Goal: Task Accomplishment & Management: Manage account settings

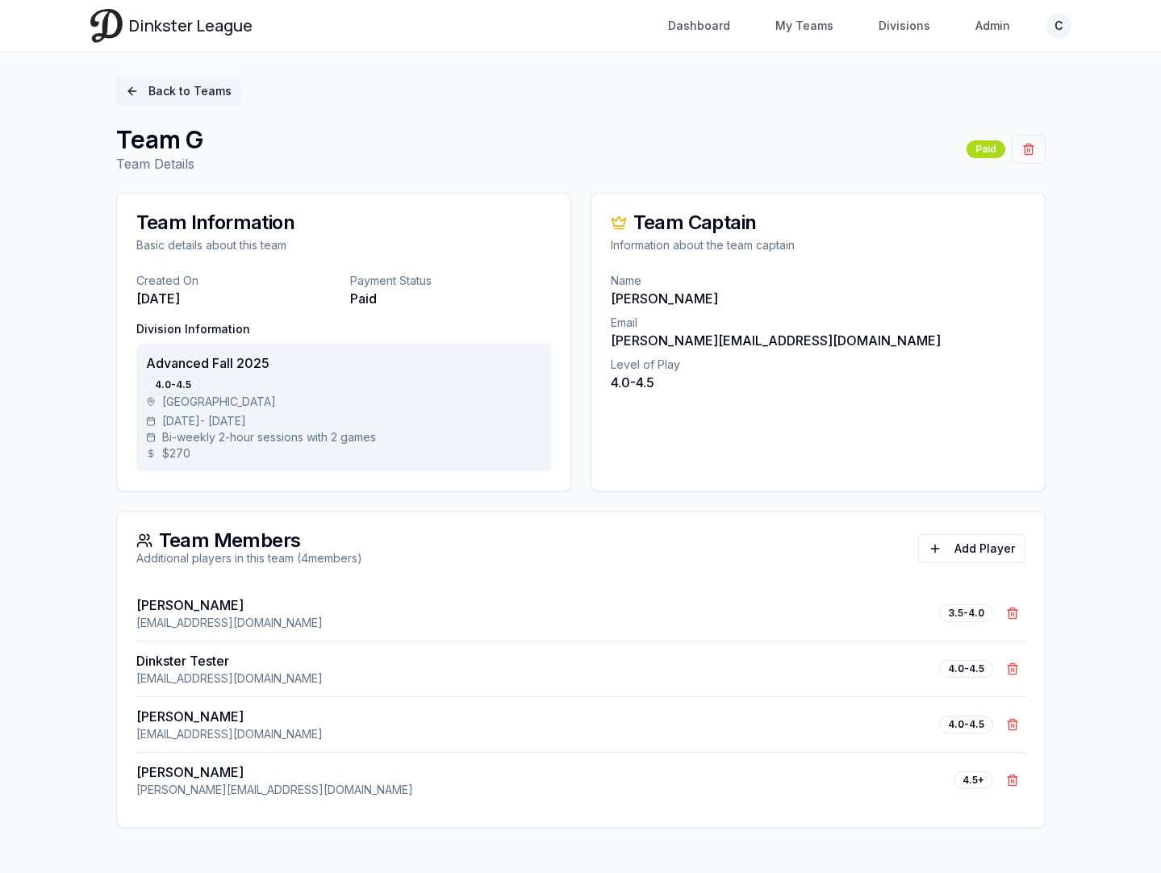
click at [180, 90] on link "Back to Teams" at bounding box center [178, 91] width 125 height 29
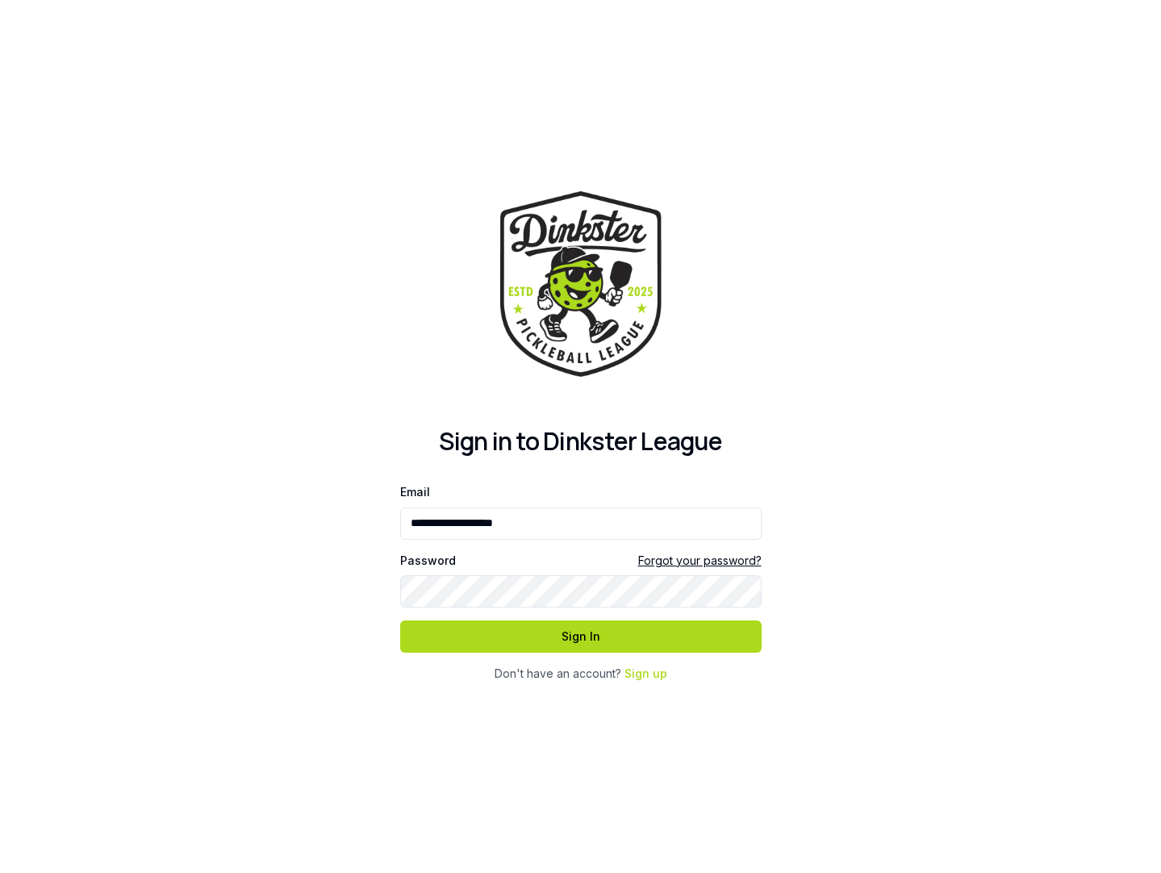
click at [400, 546] on div at bounding box center [400, 546] width 0 height 0
type input "**********"
click at [592, 625] on button "Sign In" at bounding box center [581, 637] width 362 height 32
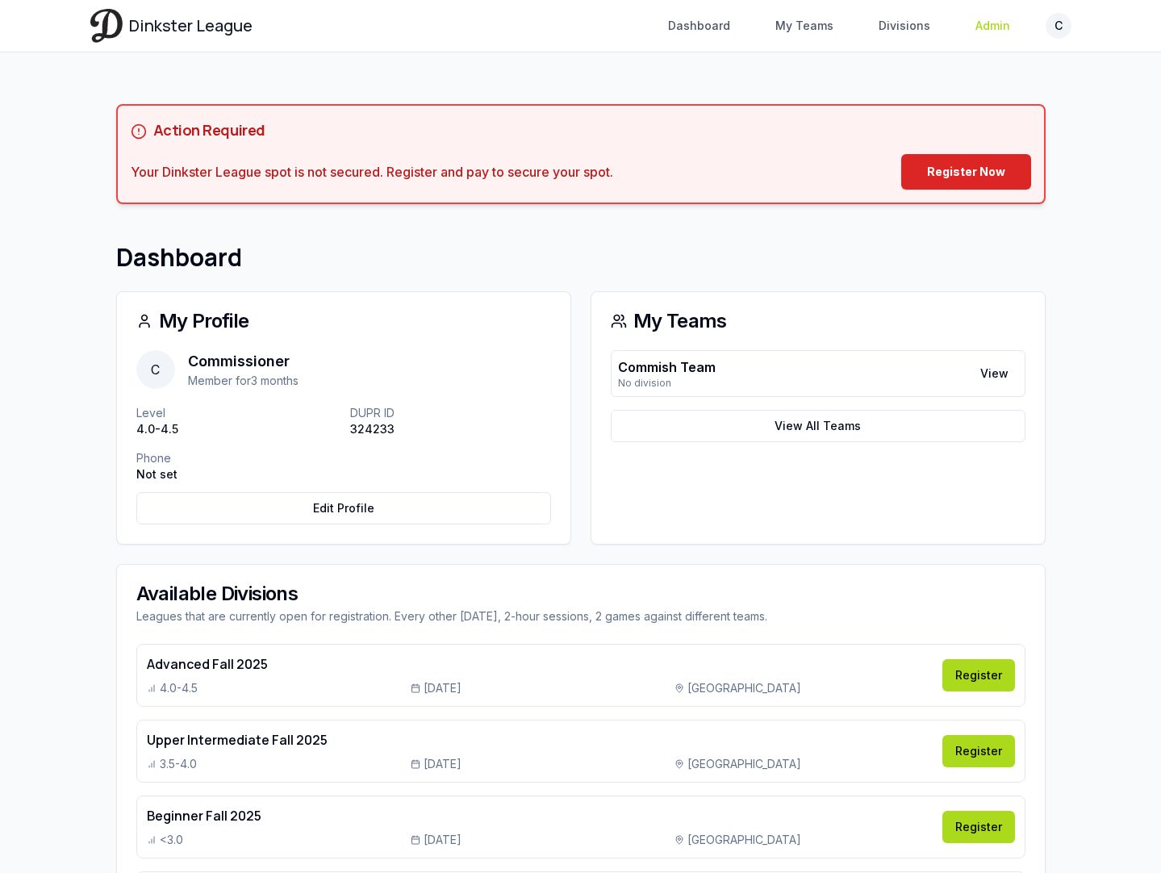
click at [976, 18] on link "Admin" at bounding box center [993, 25] width 54 height 29
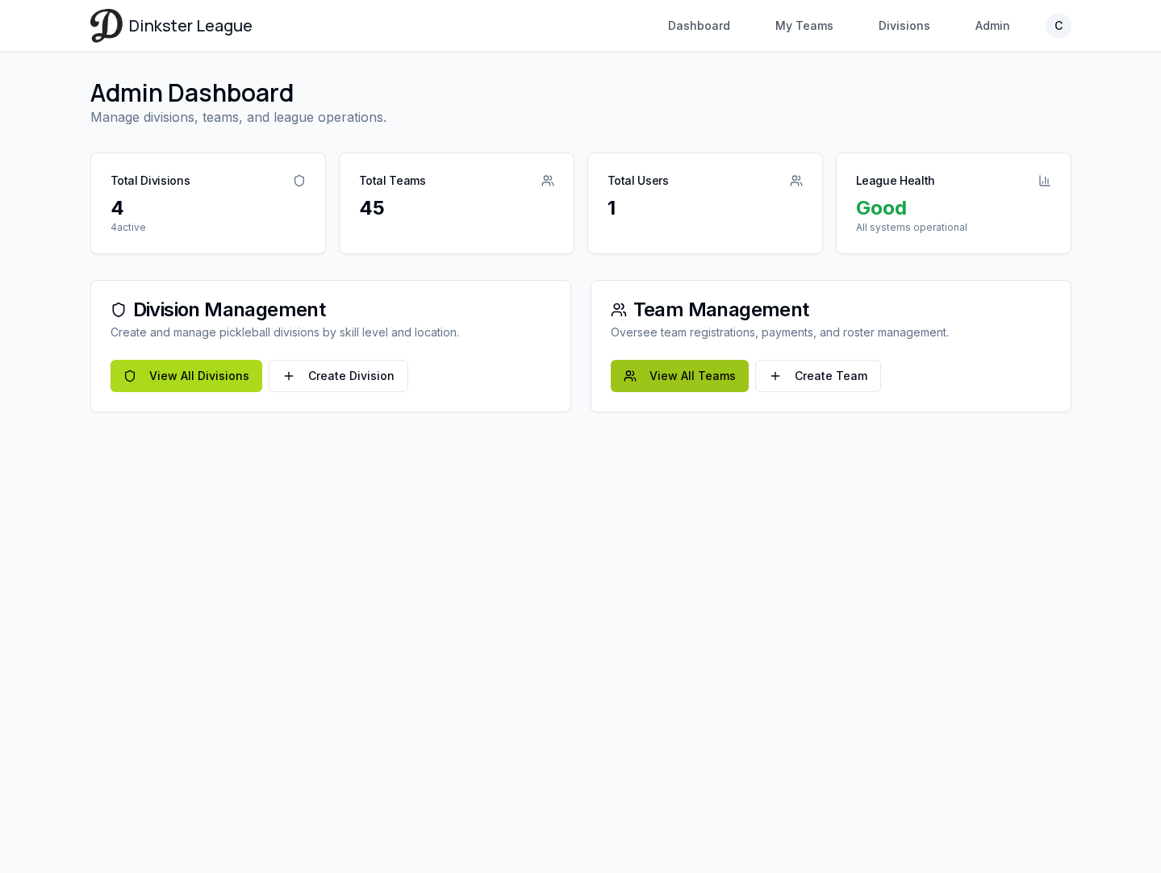
click at [679, 382] on link "View All Teams" at bounding box center [680, 376] width 138 height 32
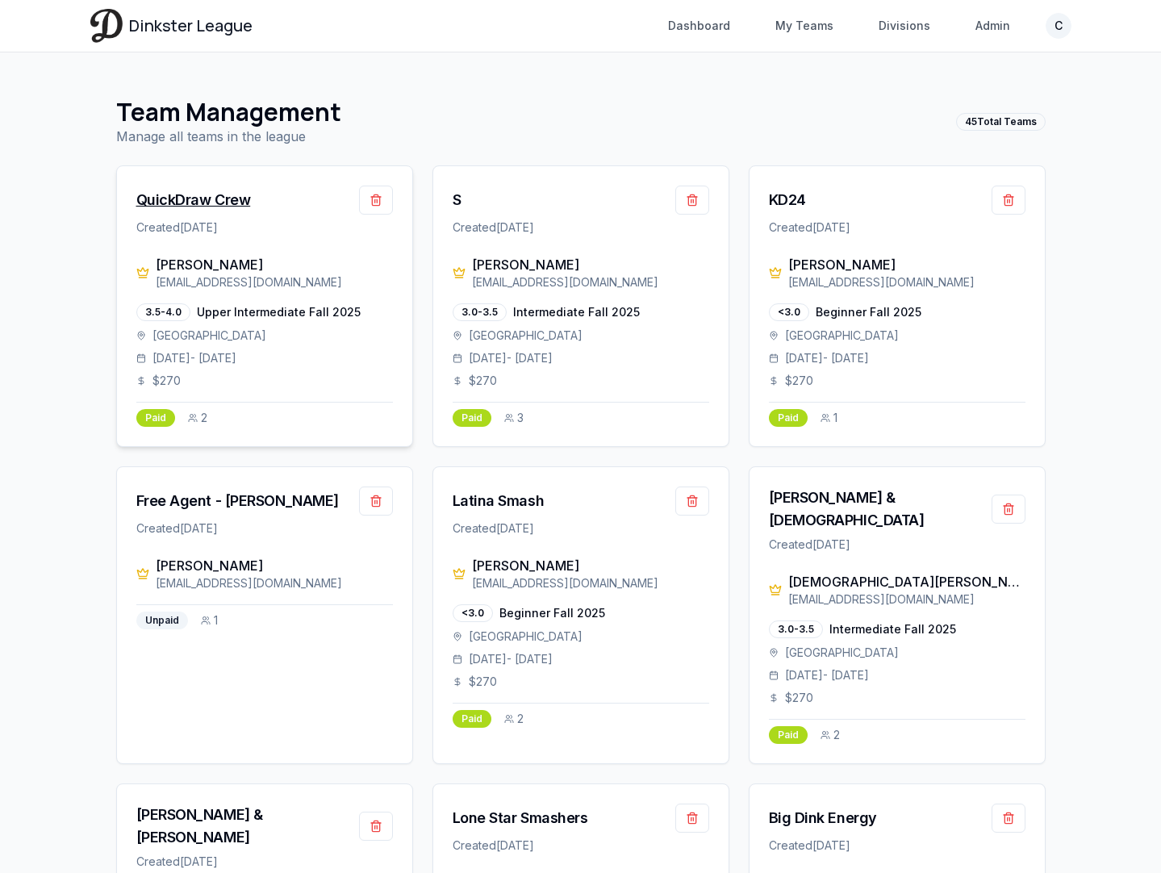
click at [234, 197] on div "QuickDraw Crew" at bounding box center [193, 200] width 115 height 23
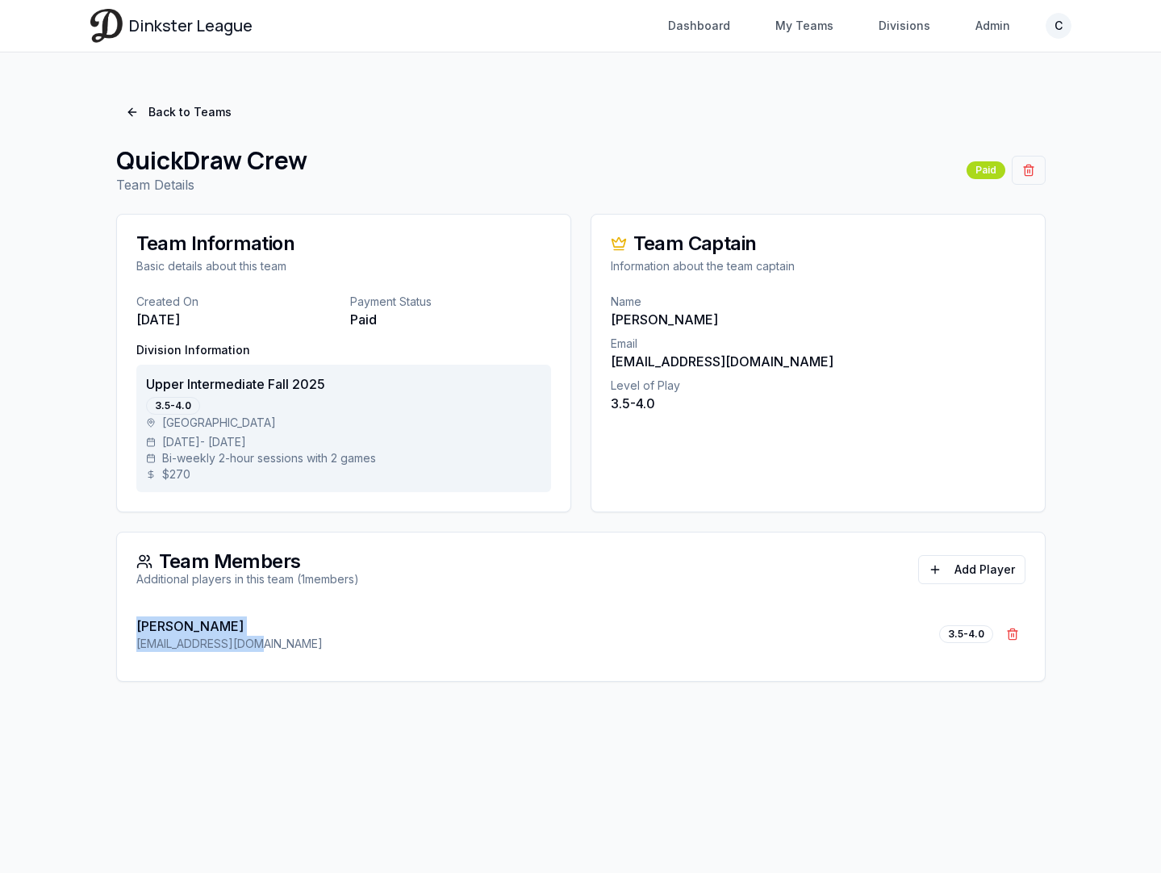
drag, startPoint x: 260, startPoint y: 641, endPoint x: 132, endPoint y: 624, distance: 128.6
click at [132, 624] on div "[PERSON_NAME] [EMAIL_ADDRESS][DOMAIN_NAME] 3.5-4.0 Remove [PERSON_NAME]" at bounding box center [581, 644] width 928 height 74
copy div "[PERSON_NAME] [EMAIL_ADDRESS][DOMAIN_NAME]"
click at [203, 104] on link "Back to Teams" at bounding box center [178, 112] width 125 height 29
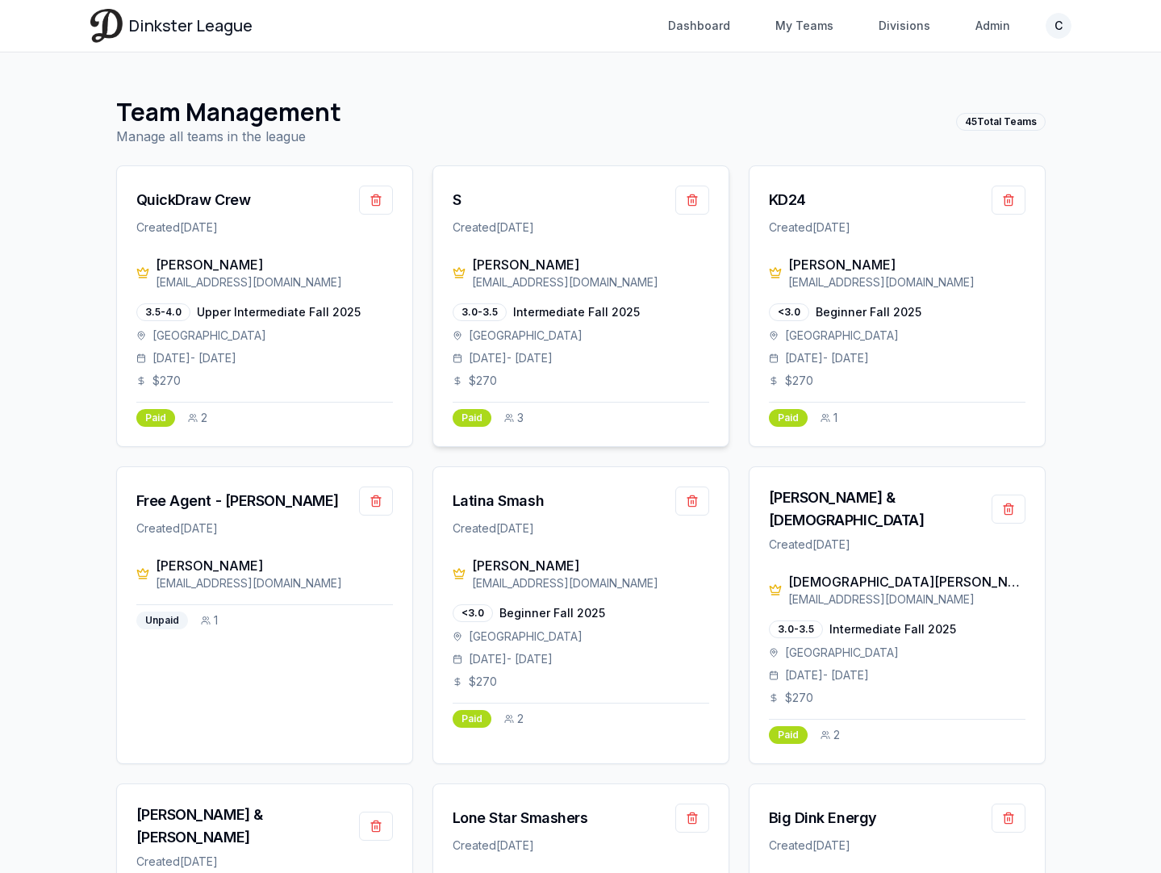
click at [461, 201] on div "S" at bounding box center [581, 200] width 257 height 29
click at [455, 200] on div "S" at bounding box center [457, 200] width 9 height 23
drag, startPoint x: 282, startPoint y: 581, endPoint x: 143, endPoint y: 581, distance: 138.8
click at [143, 581] on div "[PERSON_NAME] [PERSON_NAME][EMAIL_ADDRESS][DOMAIN_NAME]" at bounding box center [264, 574] width 257 height 36
click at [197, 585] on div "[EMAIL_ADDRESS][DOMAIN_NAME]" at bounding box center [274, 583] width 237 height 16
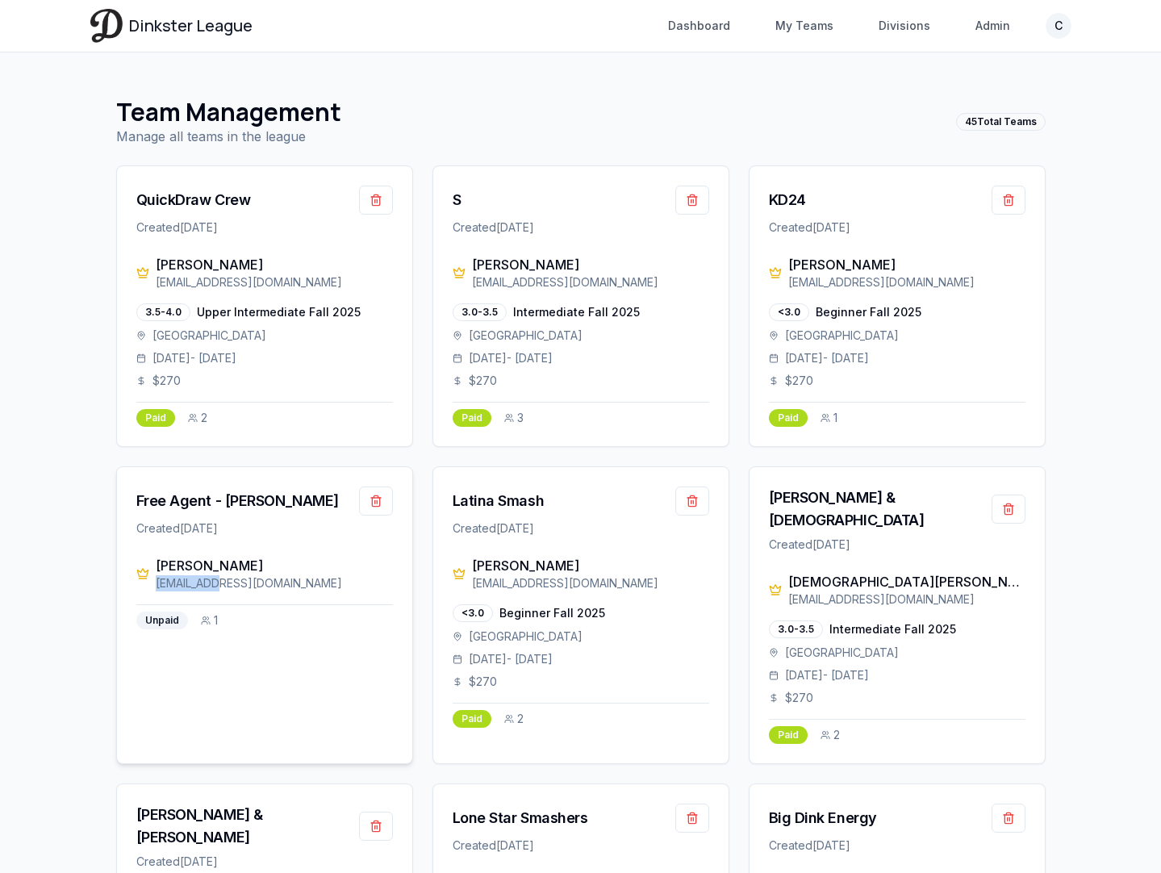
click at [197, 585] on div "[EMAIL_ADDRESS][DOMAIN_NAME]" at bounding box center [274, 583] width 237 height 16
